Goal: Information Seeking & Learning: Find specific page/section

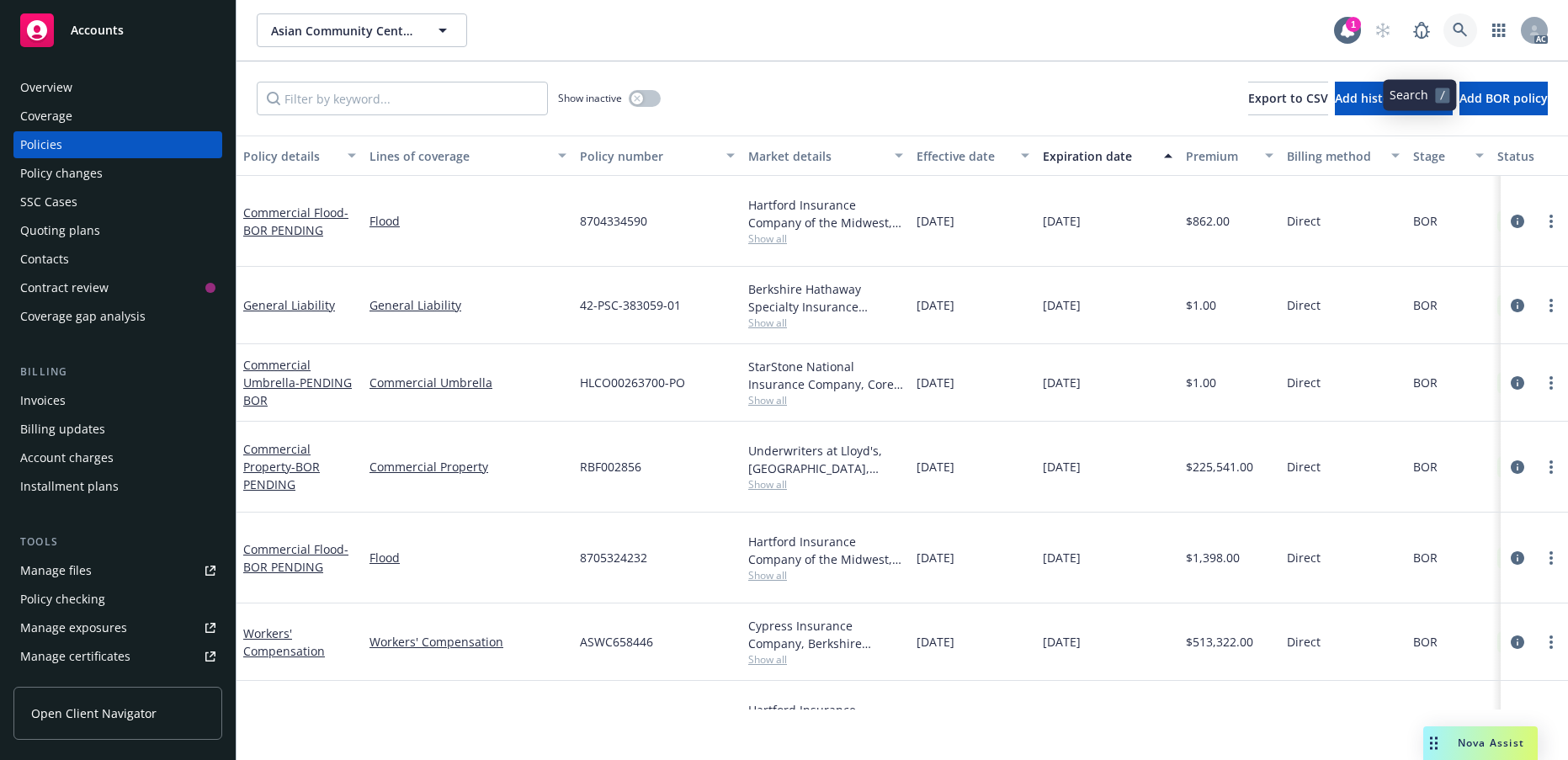
click at [1453, 37] on icon at bounding box center [1460, 30] width 15 height 15
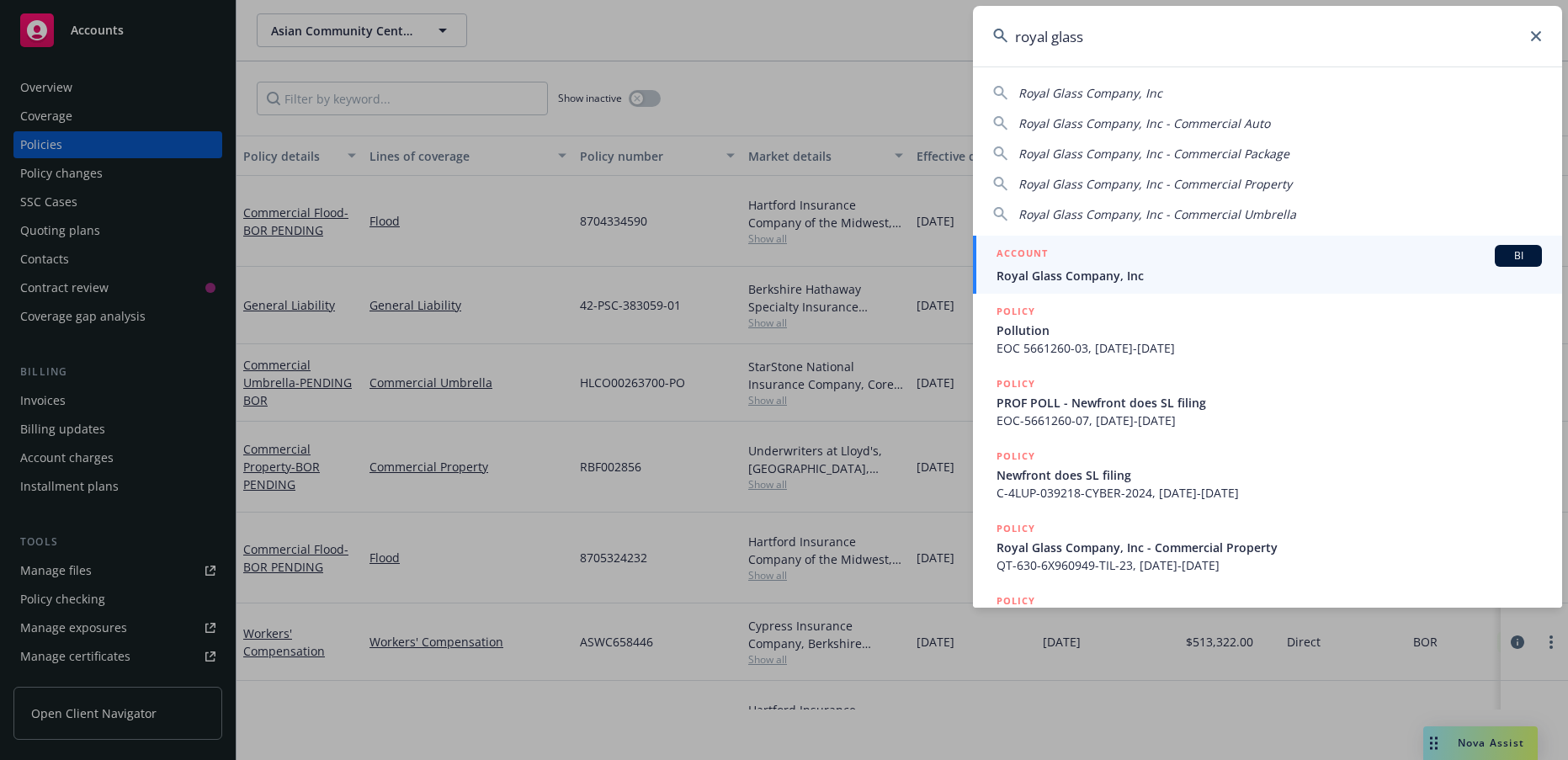
type input "royal glass"
click at [1126, 266] on span "Royal Glass Company, Inc" at bounding box center [1270, 275] width 546 height 17
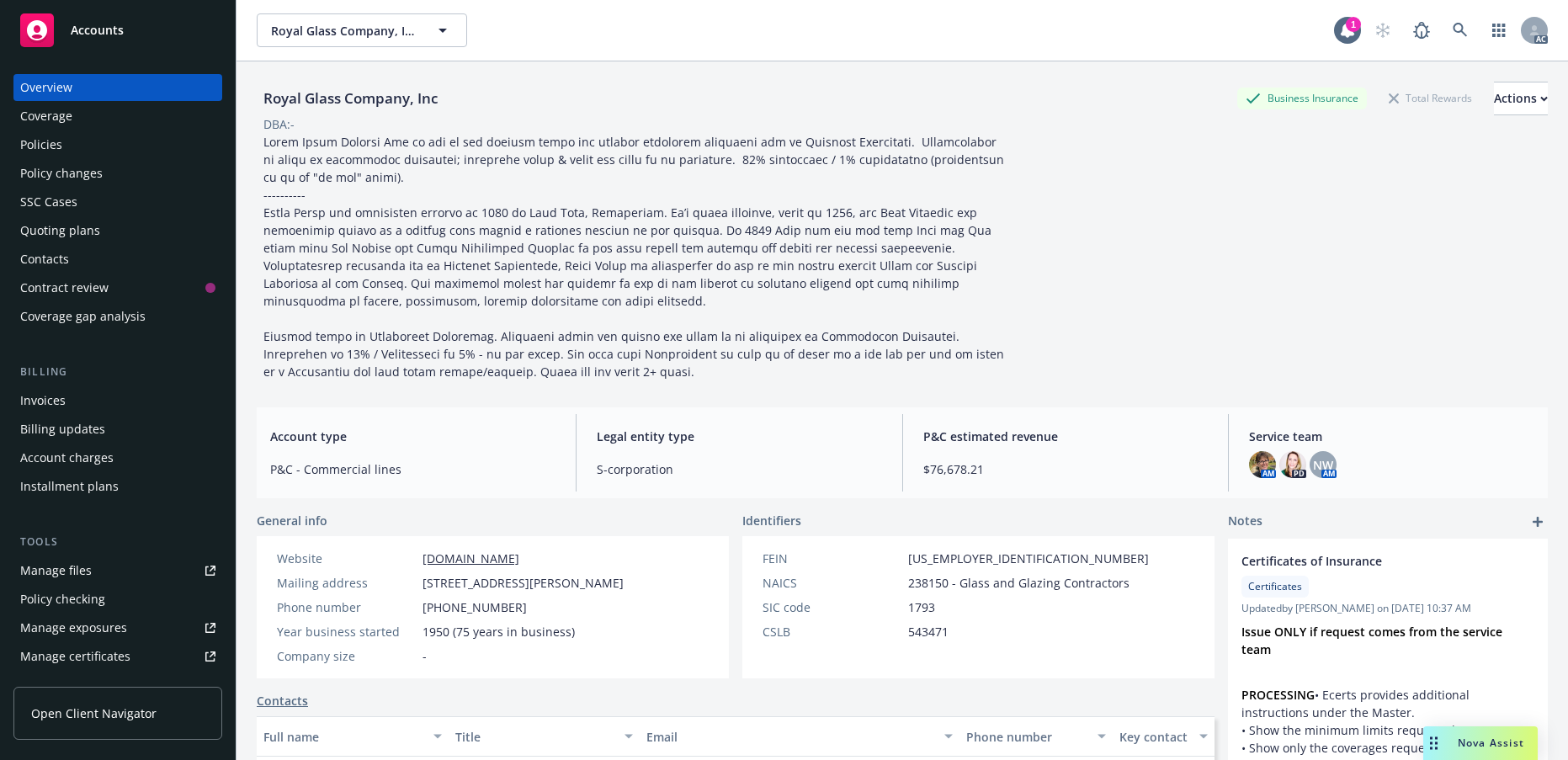
click at [58, 158] on div "Policies" at bounding box center [41, 144] width 42 height 27
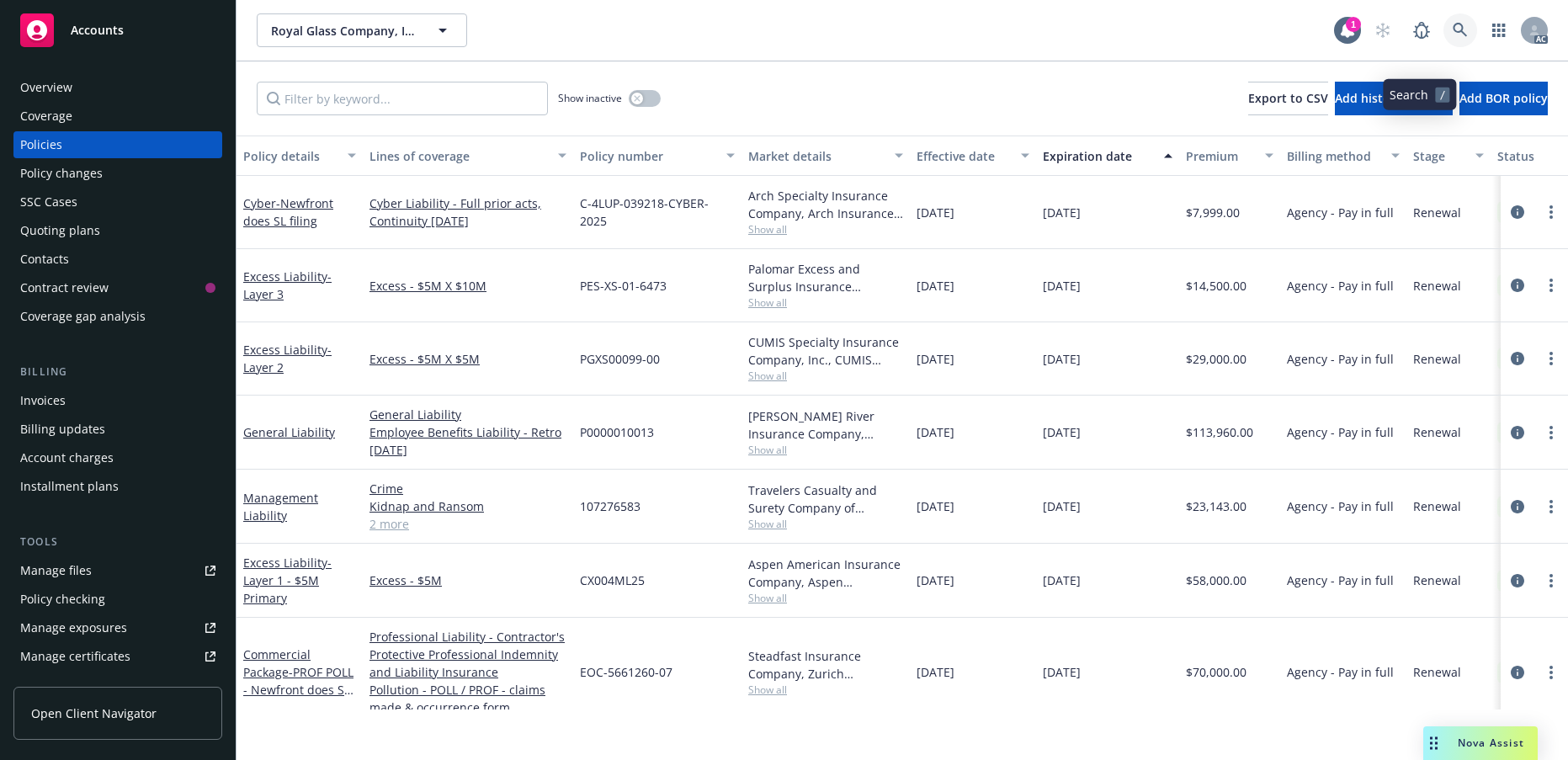
click at [1444, 46] on link at bounding box center [1460, 30] width 34 height 34
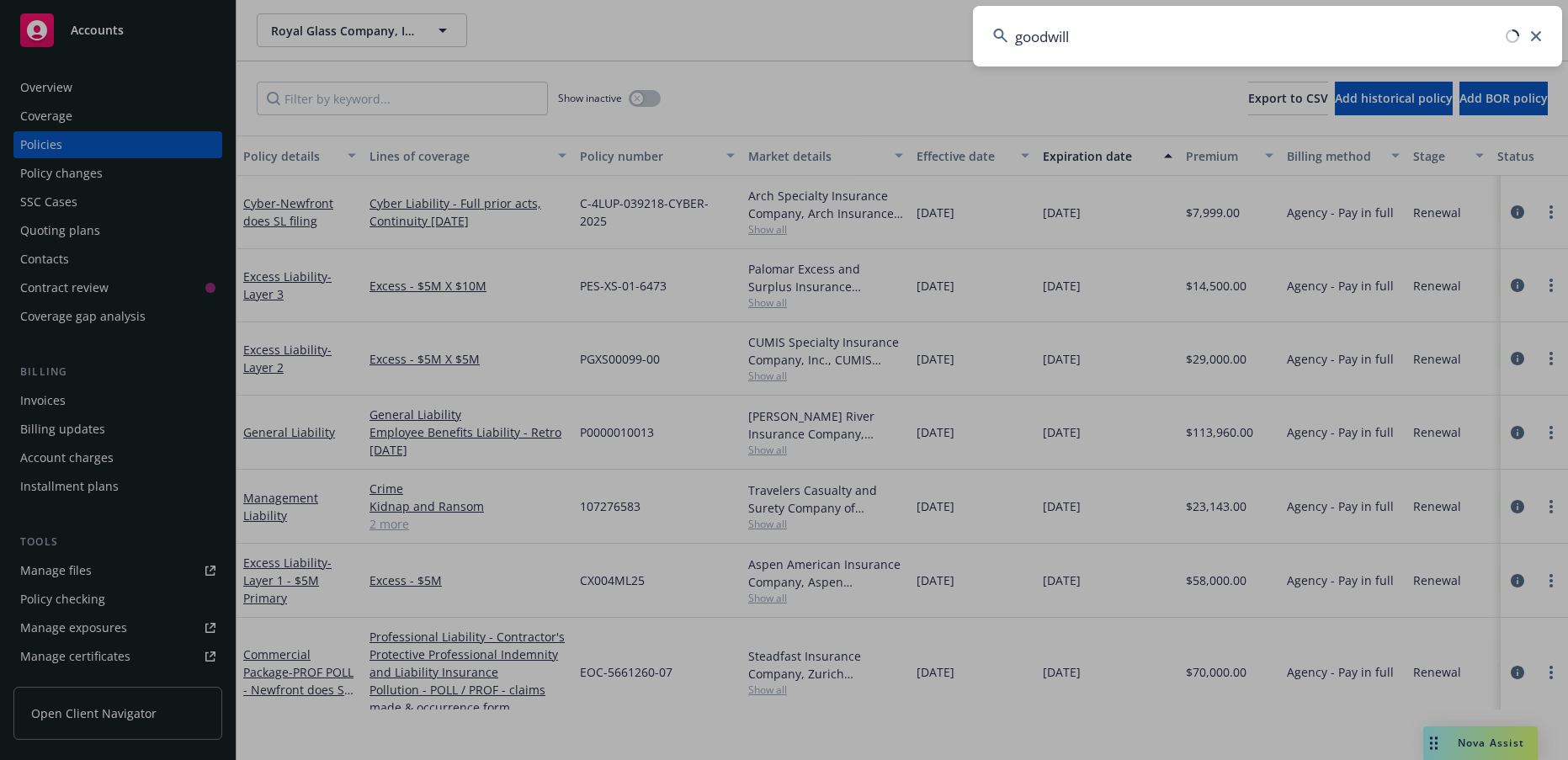
type input "goodwill"
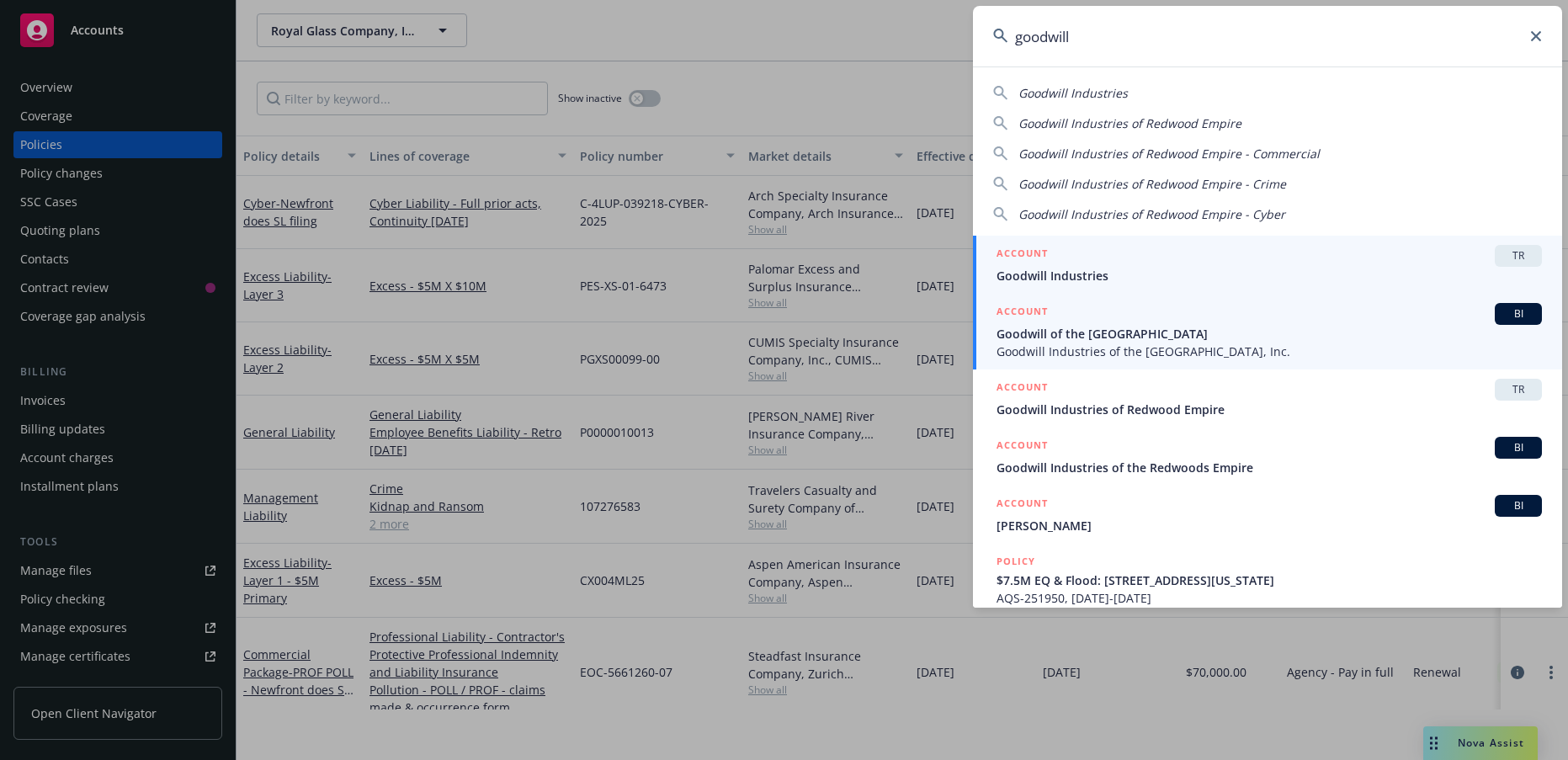
click at [1240, 335] on span "Goodwill of the [GEOGRAPHIC_DATA]" at bounding box center [1270, 333] width 546 height 17
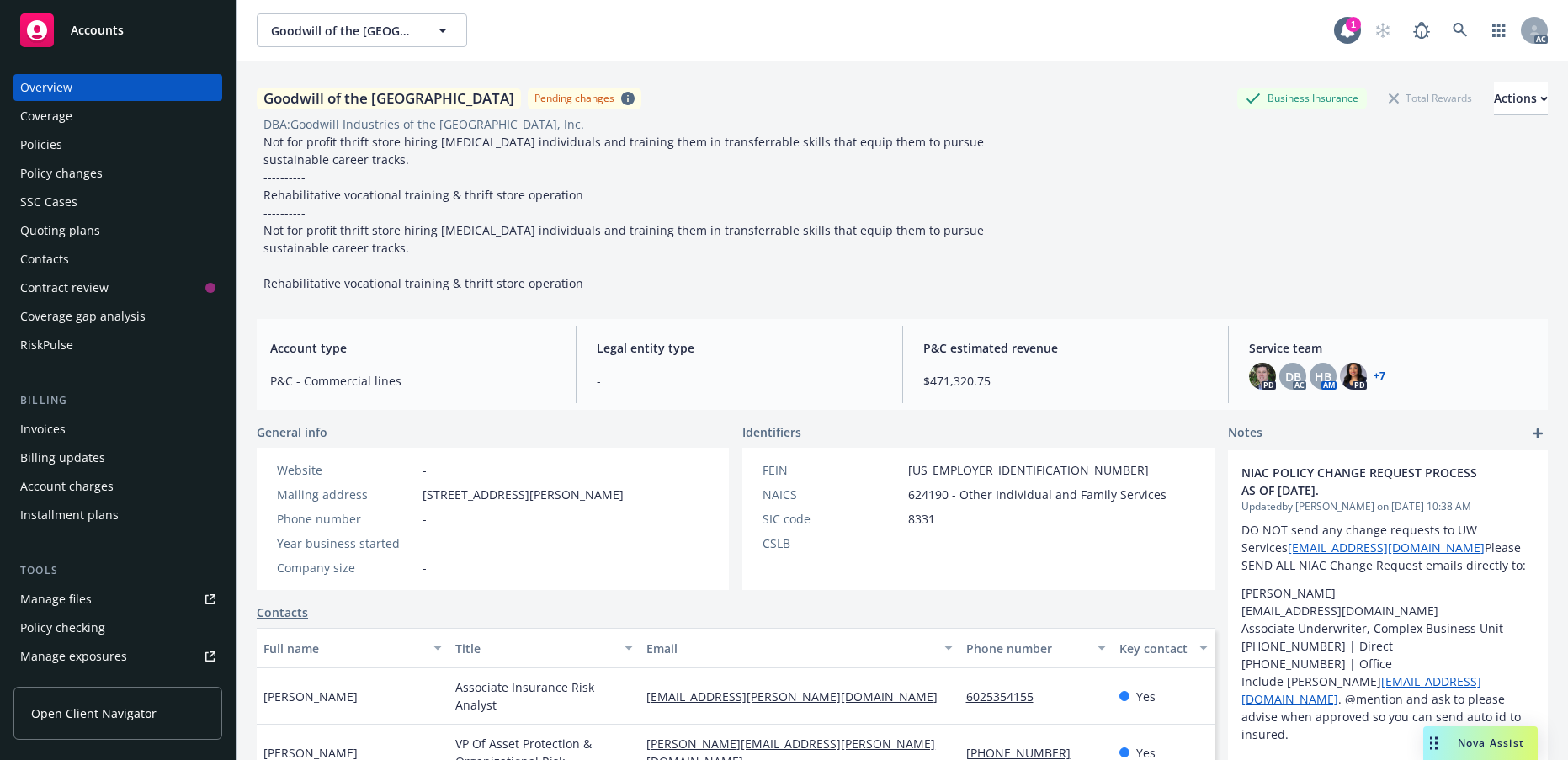
click at [40, 158] on div "Policies" at bounding box center [41, 144] width 42 height 27
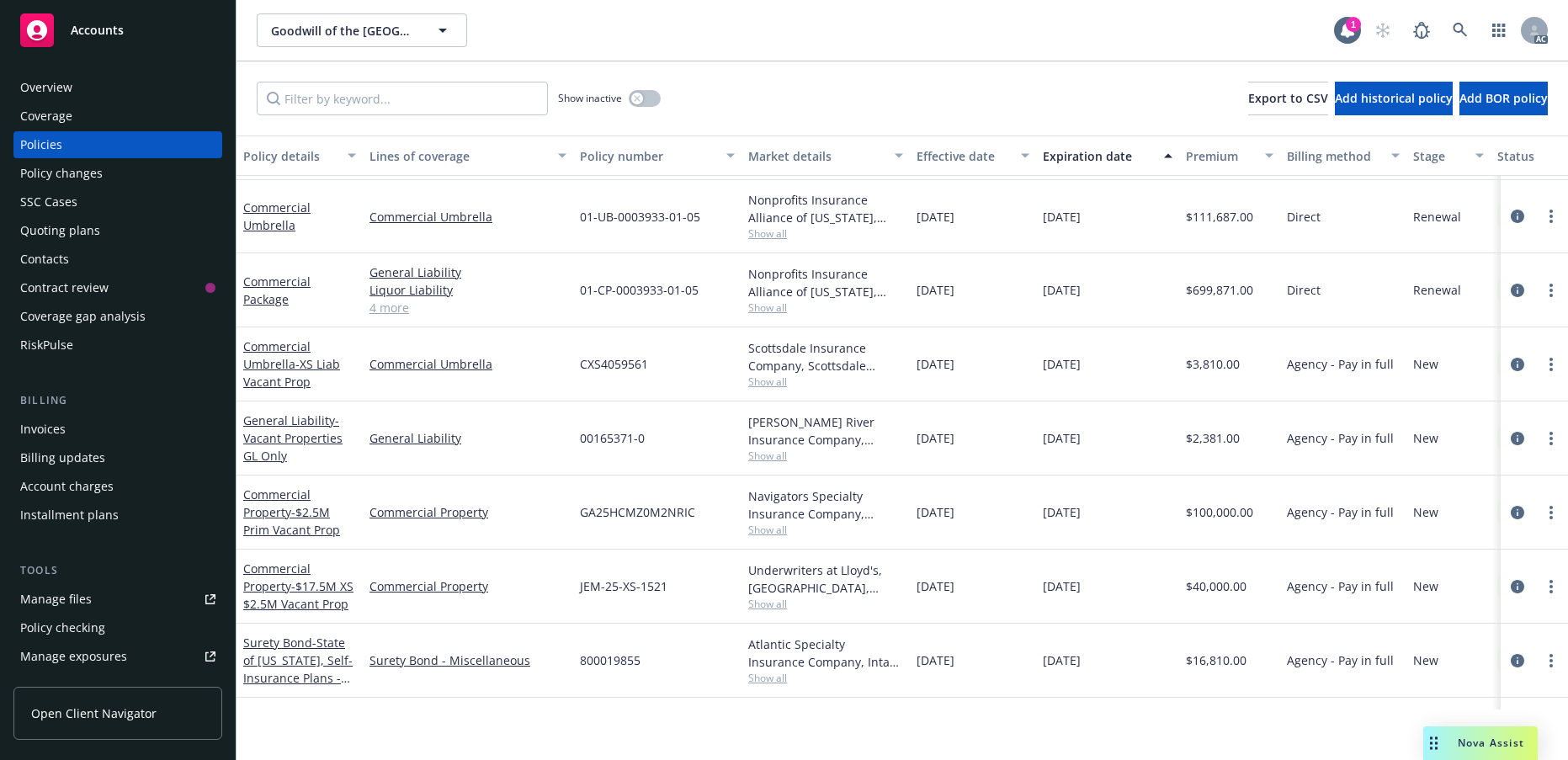
scroll to position [809, 0]
click at [269, 309] on div "Commercial Package" at bounding box center [299, 292] width 113 height 36
click at [286, 309] on link "Commercial Package" at bounding box center [277, 292] width 68 height 34
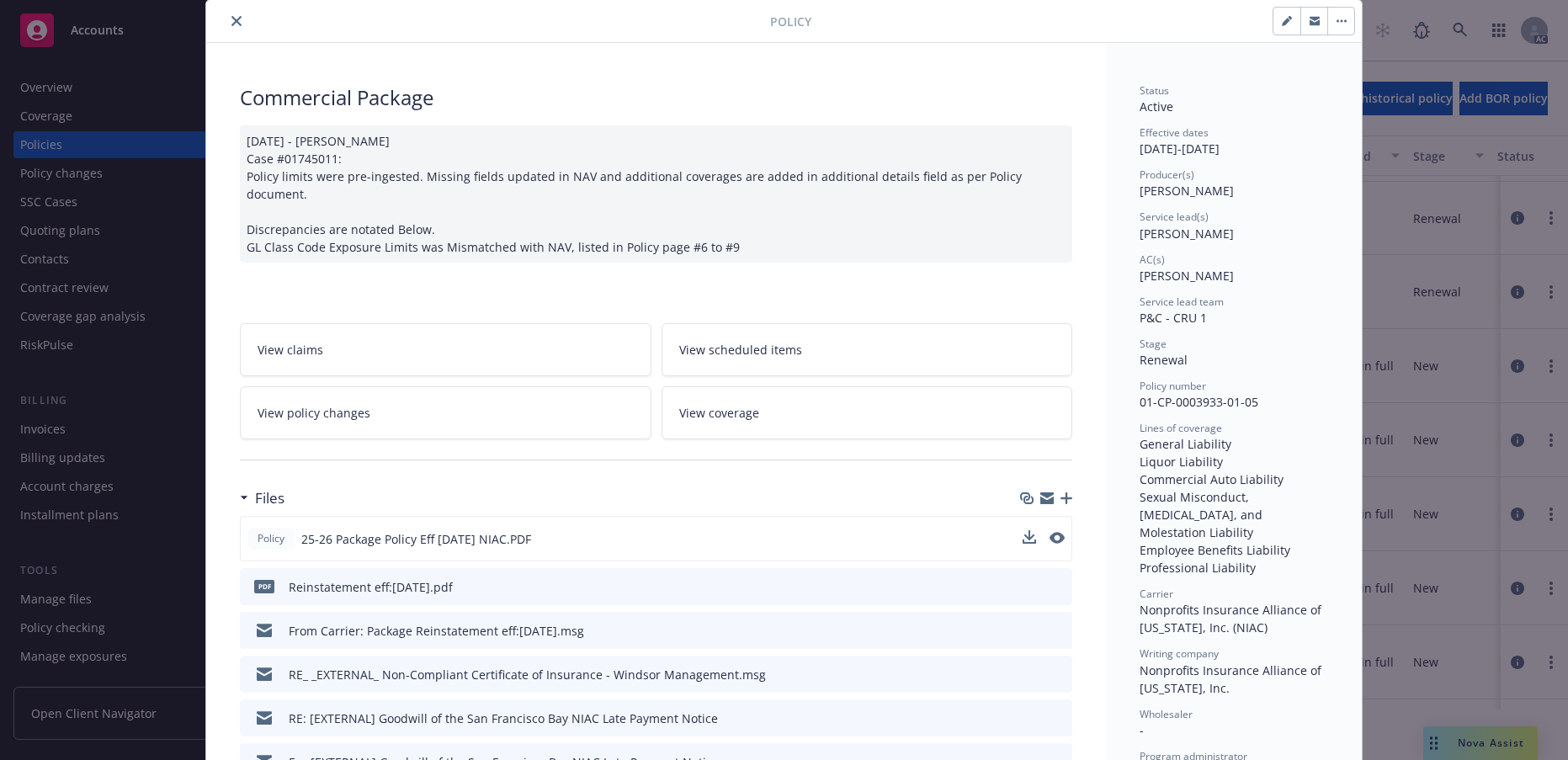
scroll to position [84, 0]
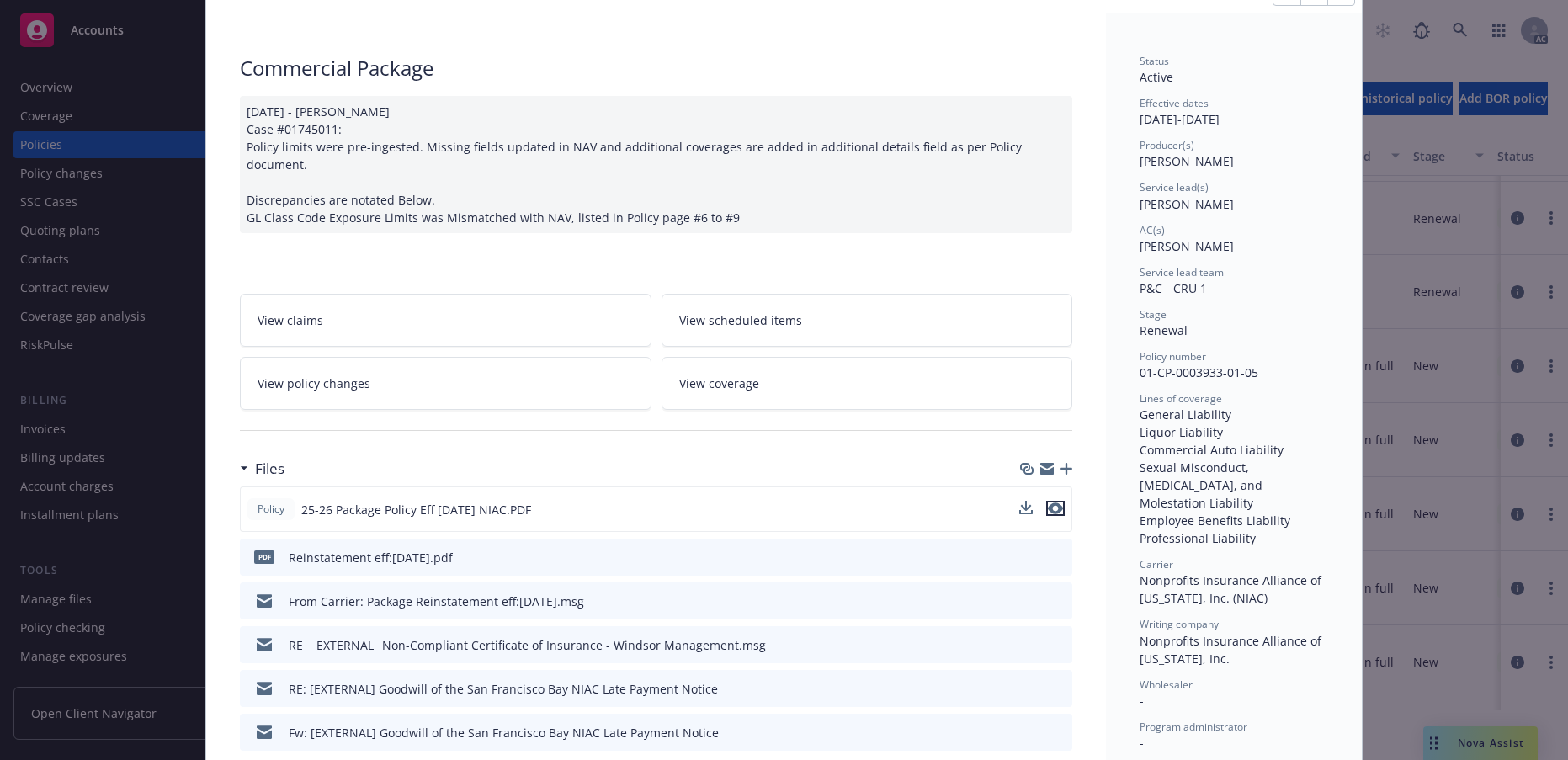
click at [1050, 515] on icon "preview file" at bounding box center [1055, 508] width 16 height 12
